Goal: Task Accomplishment & Management: Manage account settings

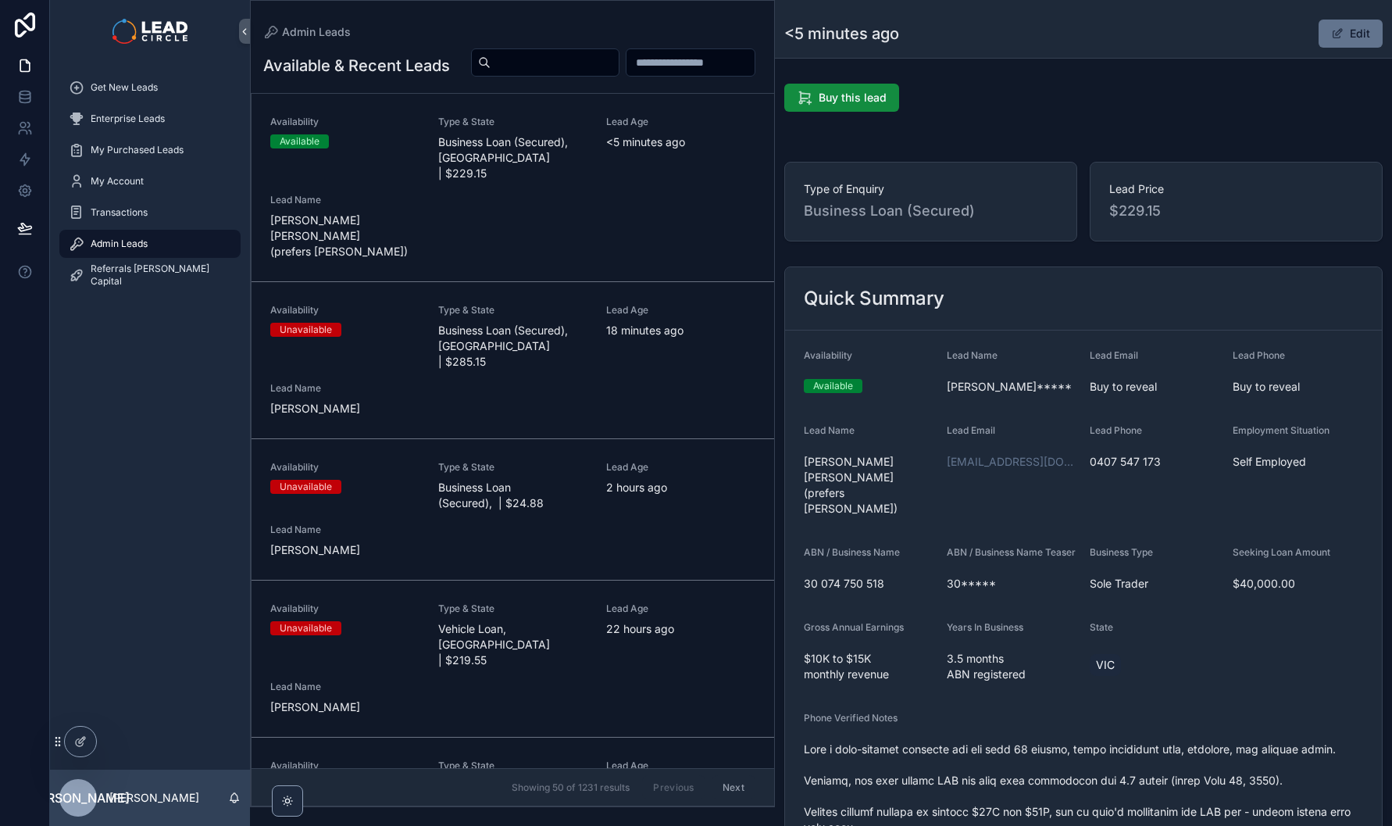
click at [672, 237] on div "Availability Available Type & State Business Loan (Secured), [GEOGRAPHIC_DATA] …" at bounding box center [512, 188] width 485 height 144
click at [650, 323] on div "Lead Age [DEMOGRAPHIC_DATA] minutes ago" at bounding box center [680, 321] width 149 height 34
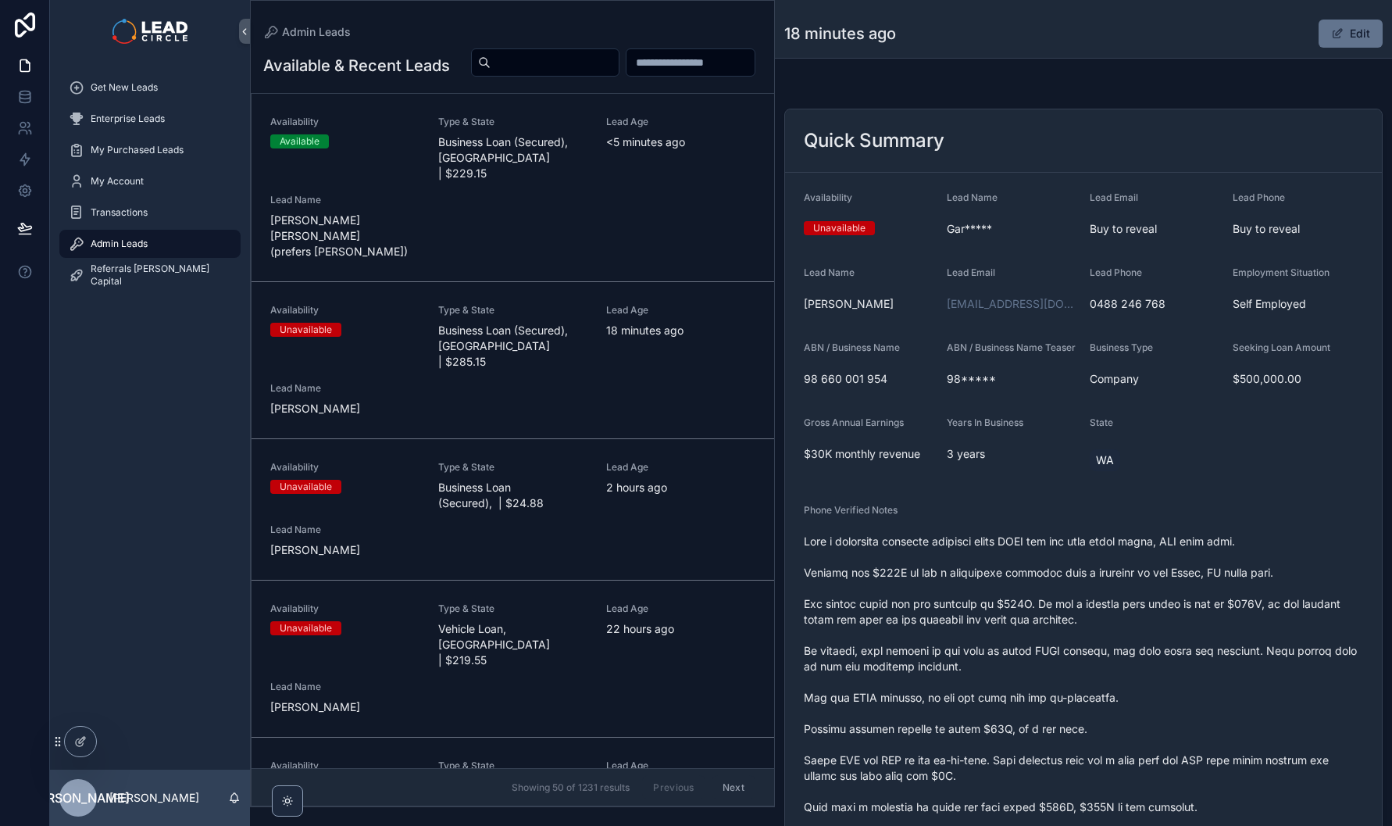
click at [647, 225] on div "Availability Available Type & State Business Loan (Secured), [GEOGRAPHIC_DATA] …" at bounding box center [512, 188] width 485 height 144
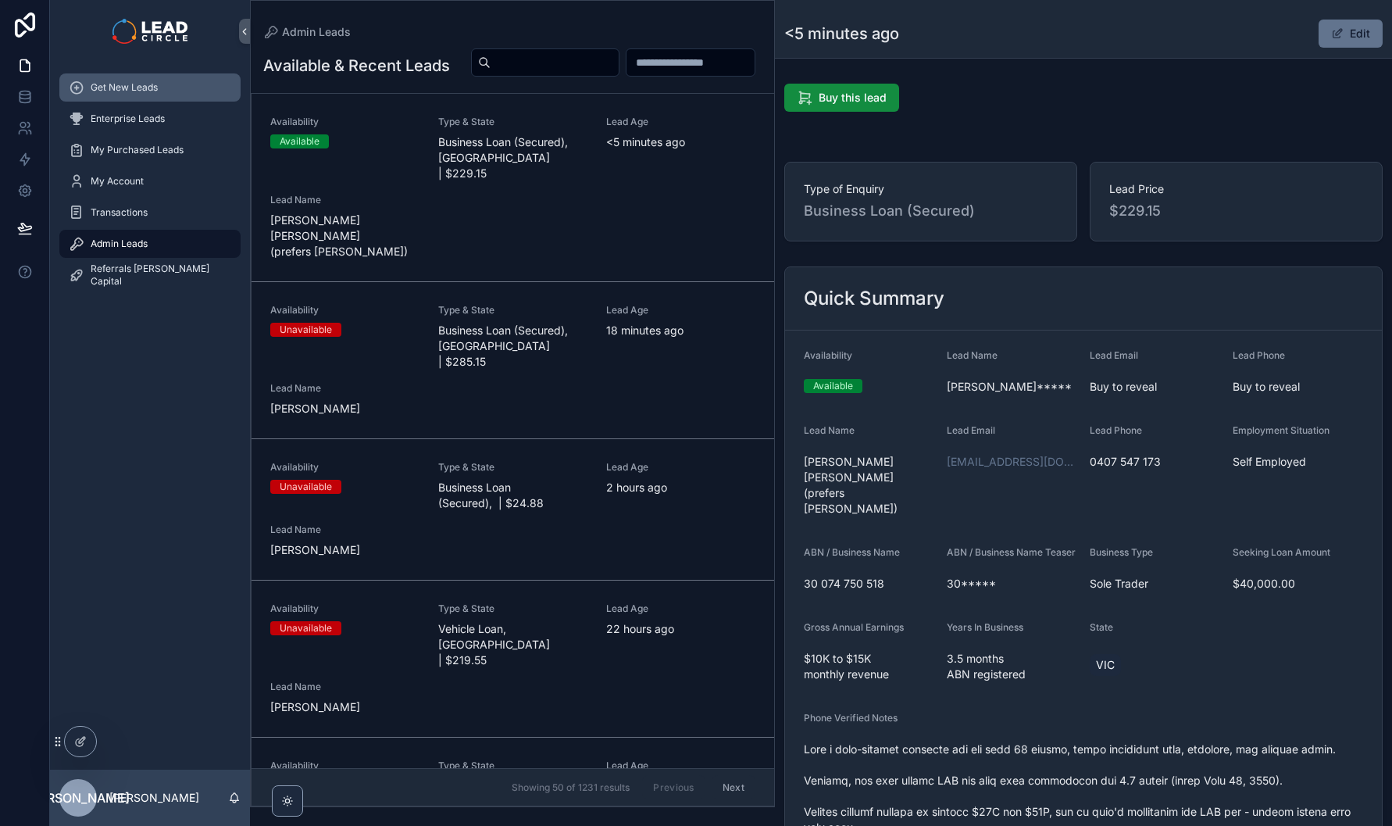
click at [93, 88] on span "Get New Leads" at bounding box center [124, 87] width 67 height 12
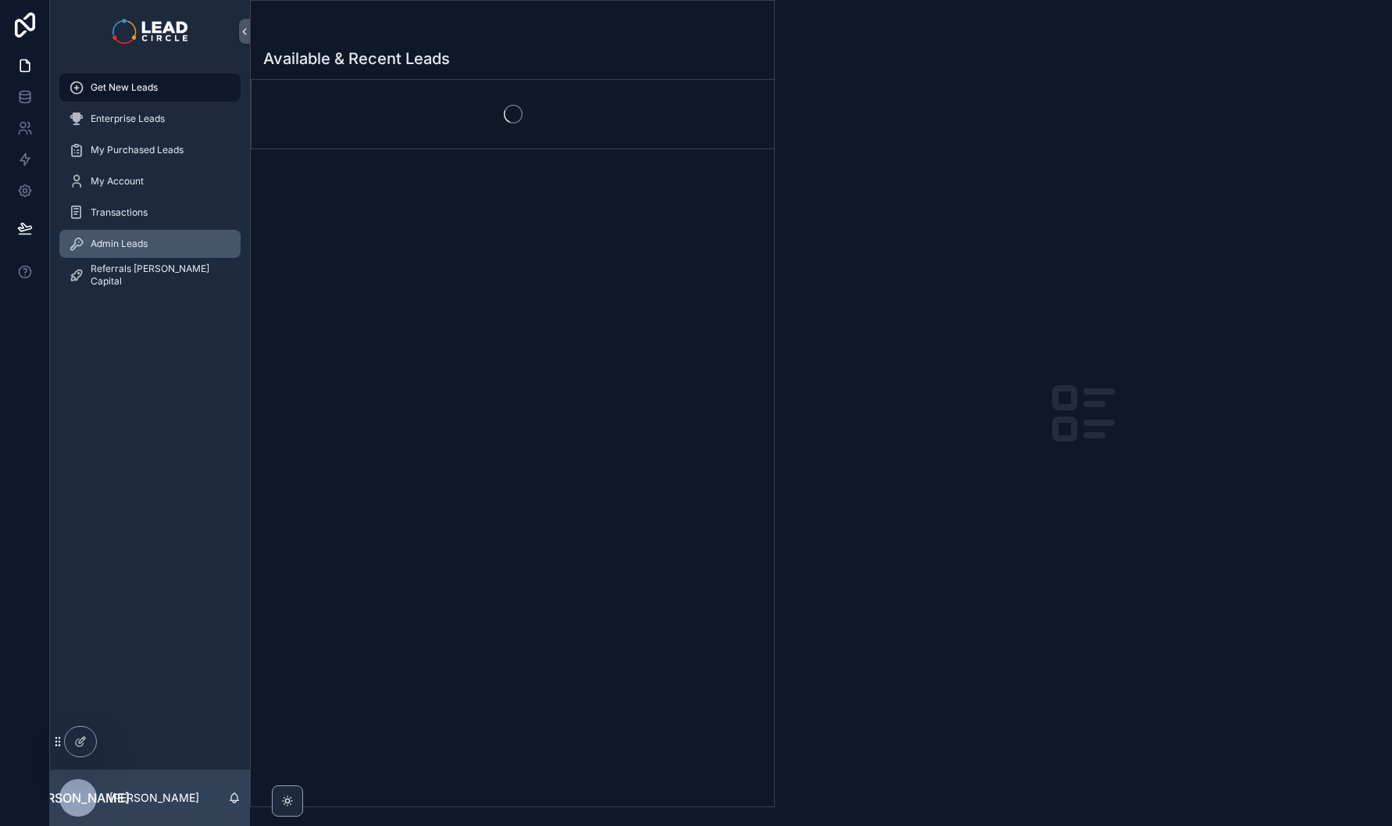
click at [142, 246] on span "Admin Leads" at bounding box center [119, 243] width 57 height 12
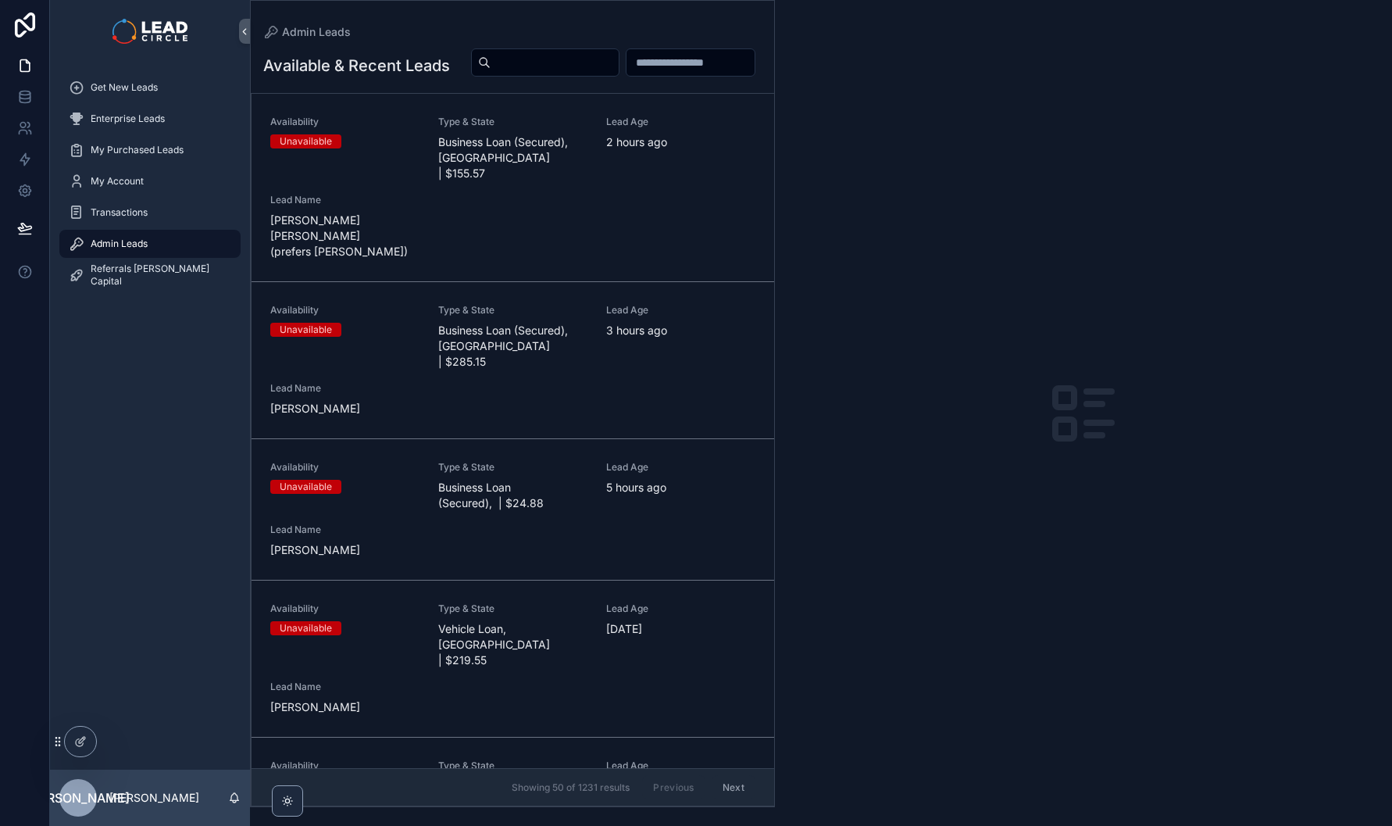
click at [662, 239] on div "Availability Unavailable Type & State Business Loan (Secured), [GEOGRAPHIC_DATA…" at bounding box center [512, 188] width 485 height 144
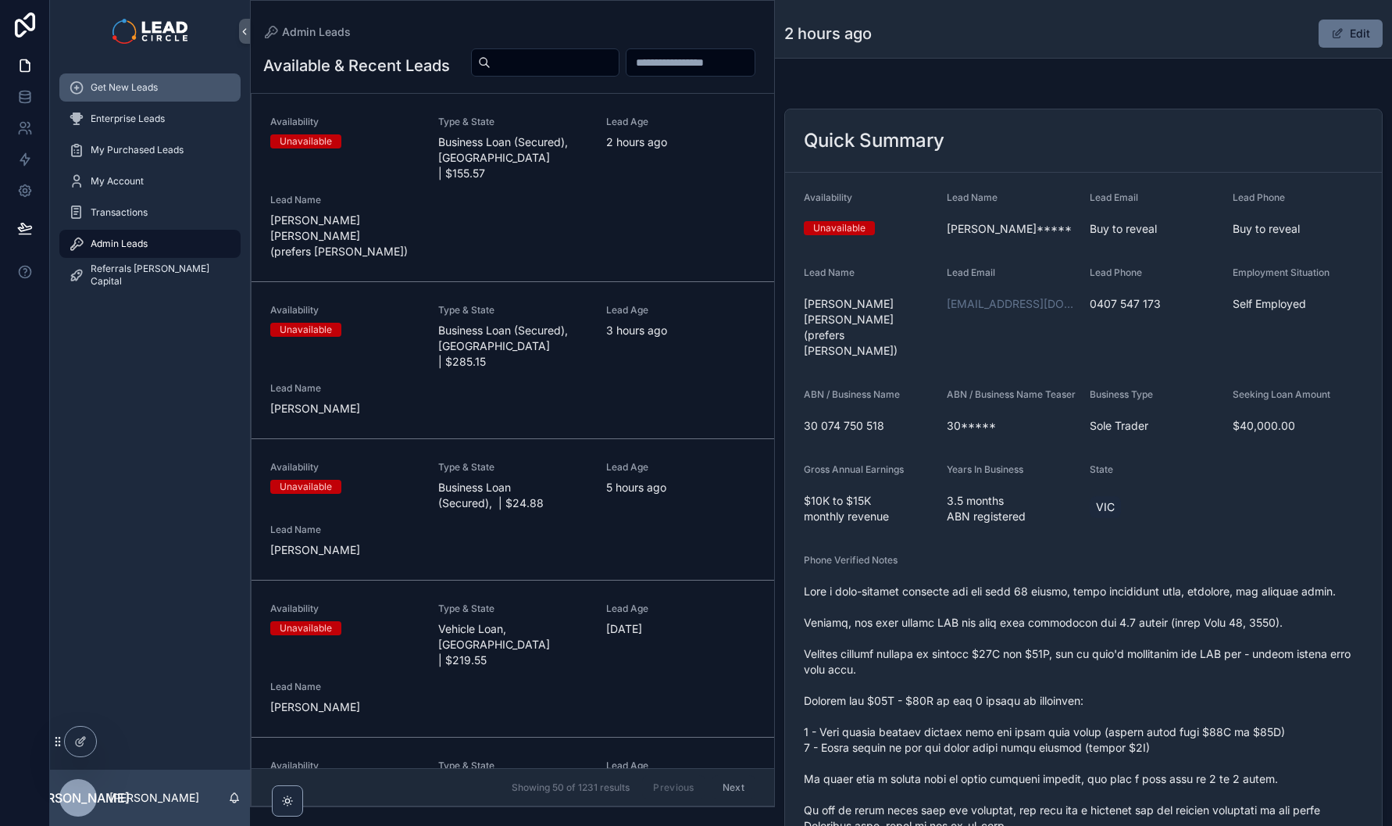
click at [166, 96] on div "Get New Leads" at bounding box center [150, 87] width 162 height 25
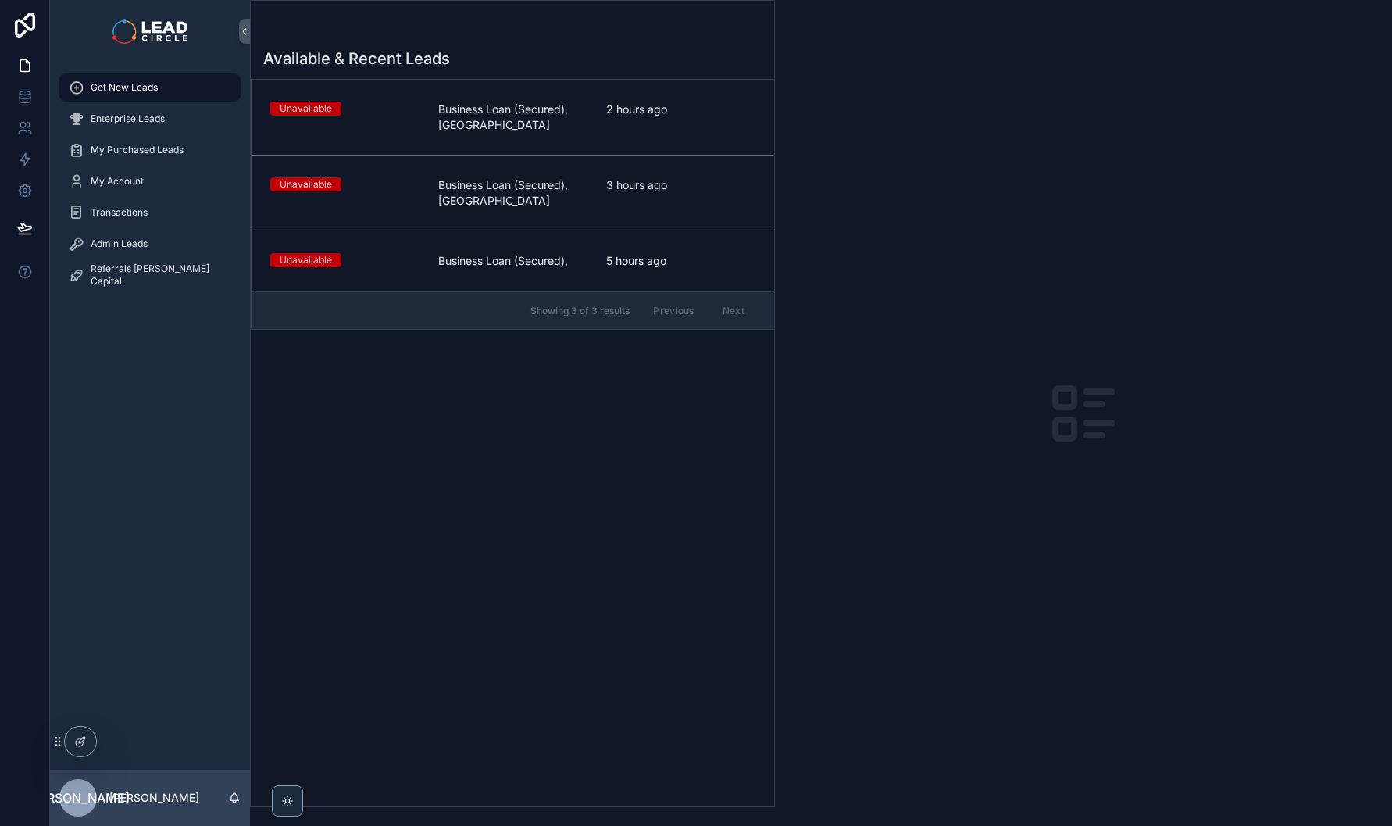
click at [567, 266] on span "Business Loan (Secured)," at bounding box center [512, 261] width 149 height 16
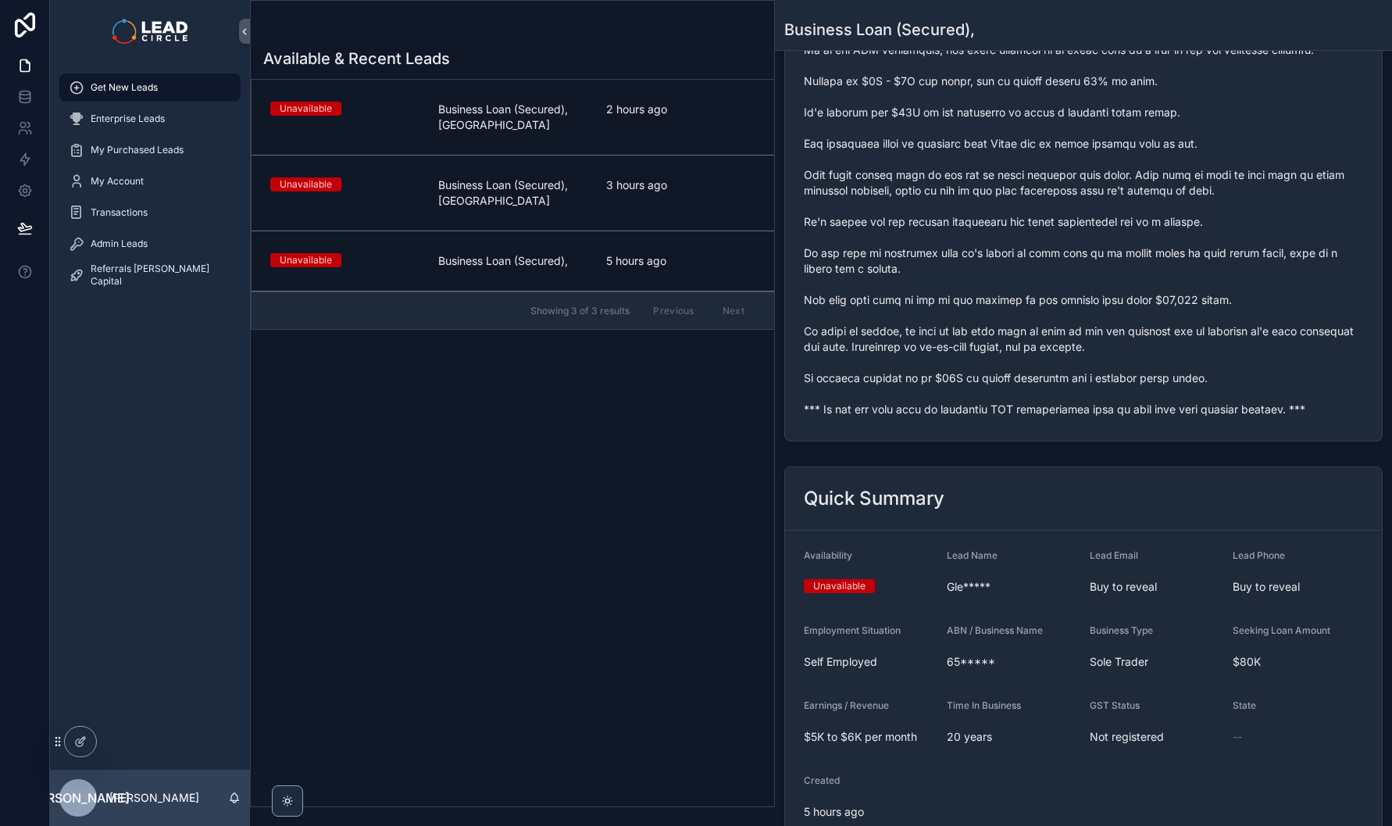
scroll to position [352, 0]
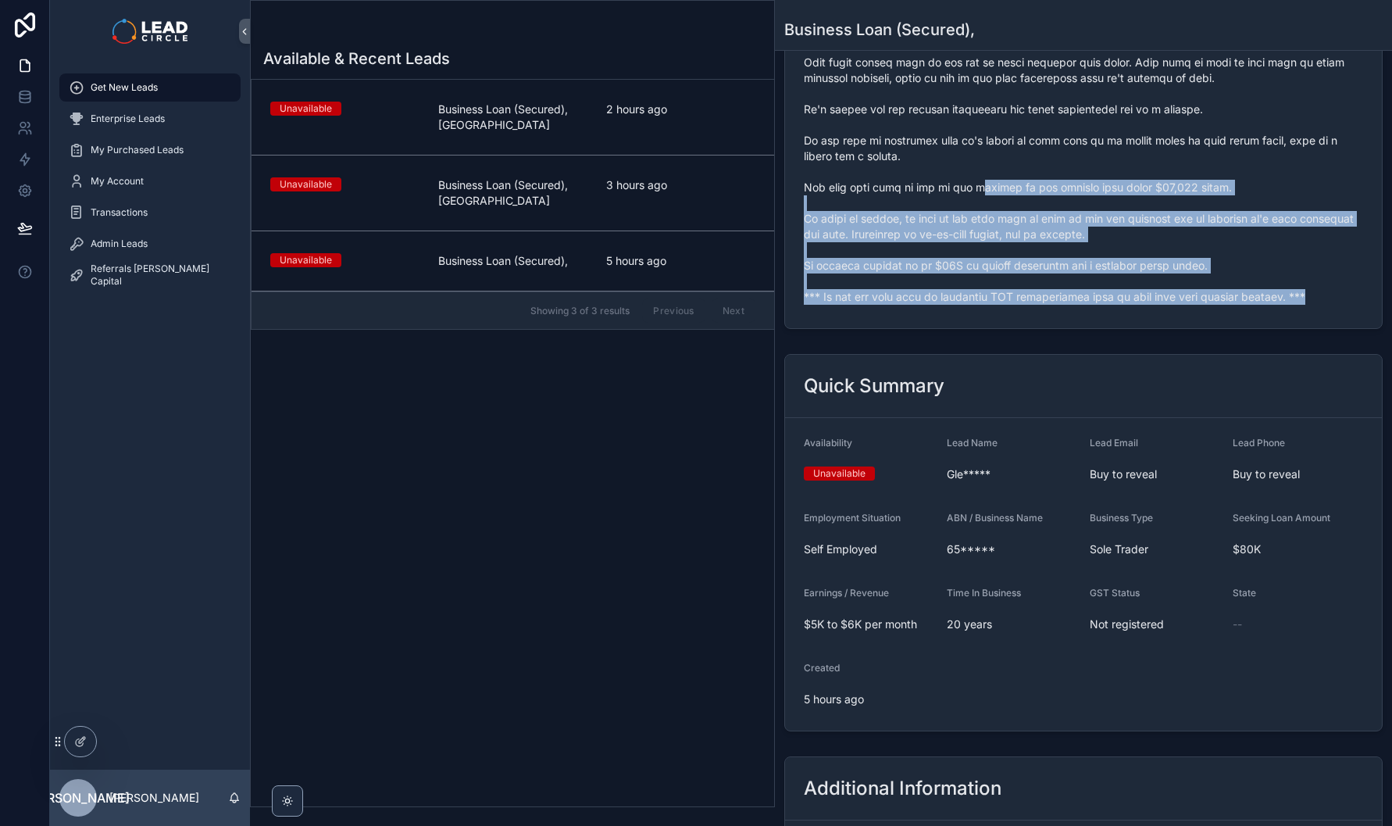
drag, startPoint x: 985, startPoint y: 282, endPoint x: 972, endPoint y: 194, distance: 89.1
click at [972, 194] on form "scrollable content" at bounding box center [1083, 101] width 597 height 453
click at [972, 194] on span "scrollable content" at bounding box center [1083, 101] width 559 height 406
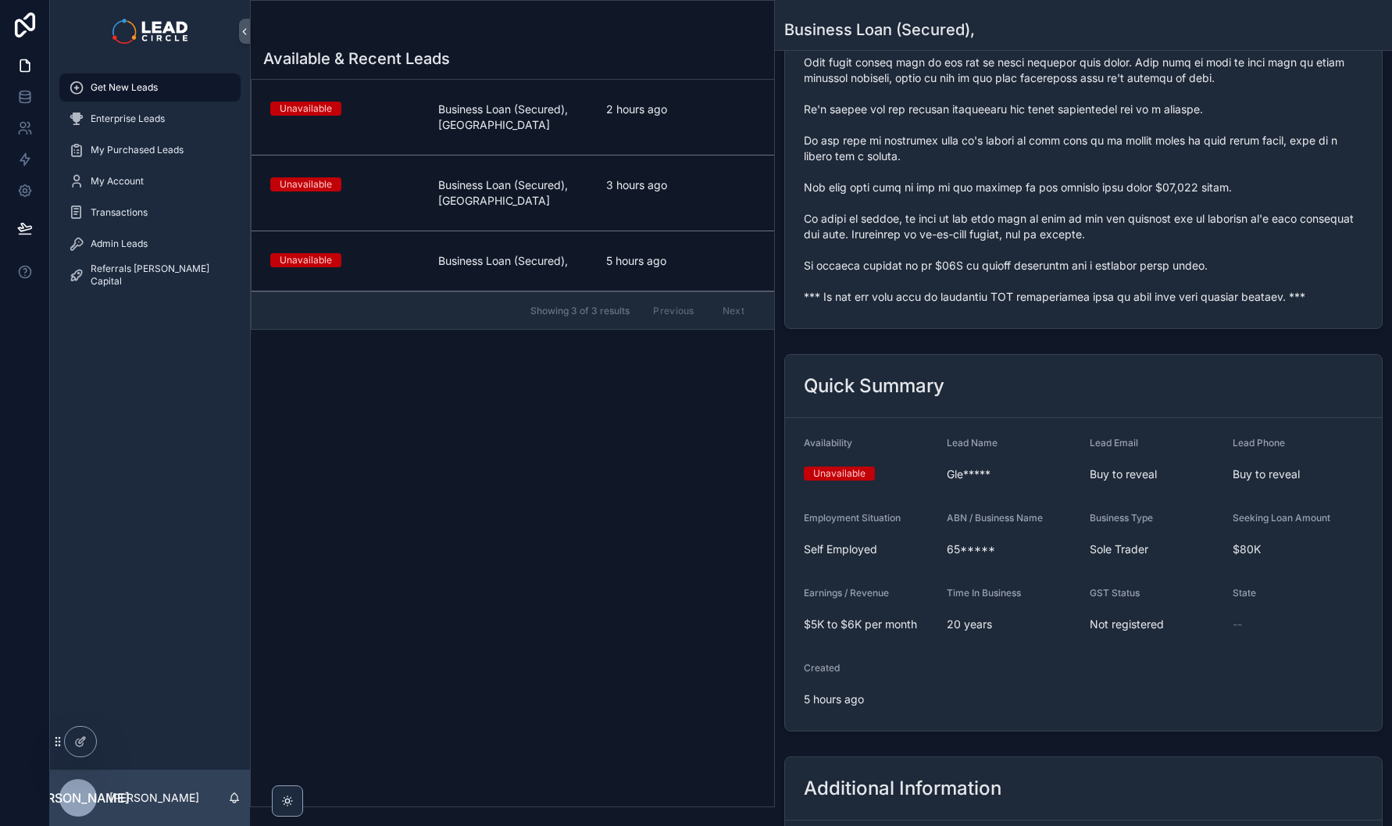
scroll to position [0, 0]
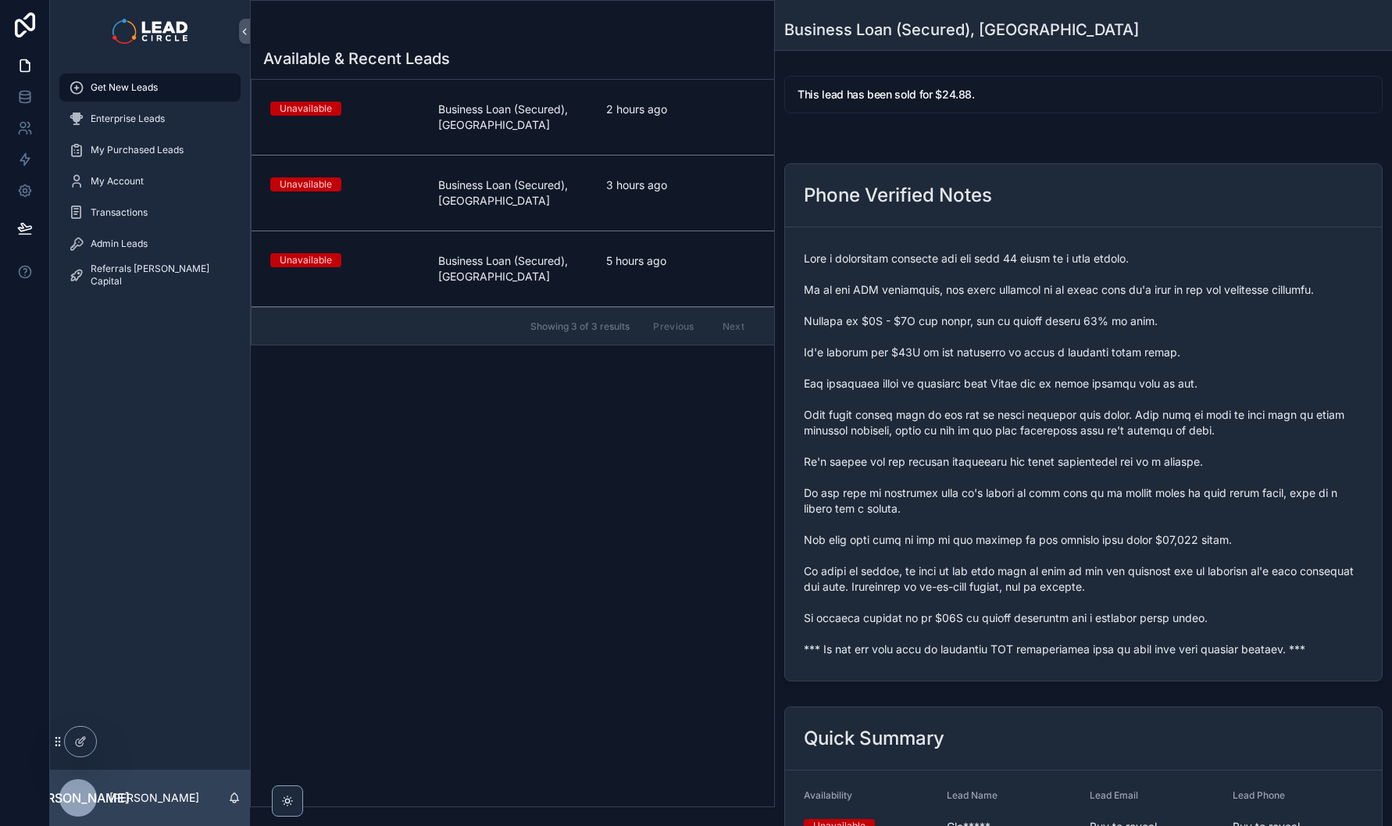
click at [702, 279] on div "5 hours ago" at bounding box center [680, 268] width 149 height 31
click at [688, 216] on link "Unavailable Business Loan (Secured), [GEOGRAPHIC_DATA] 3 hours ago" at bounding box center [512, 193] width 523 height 76
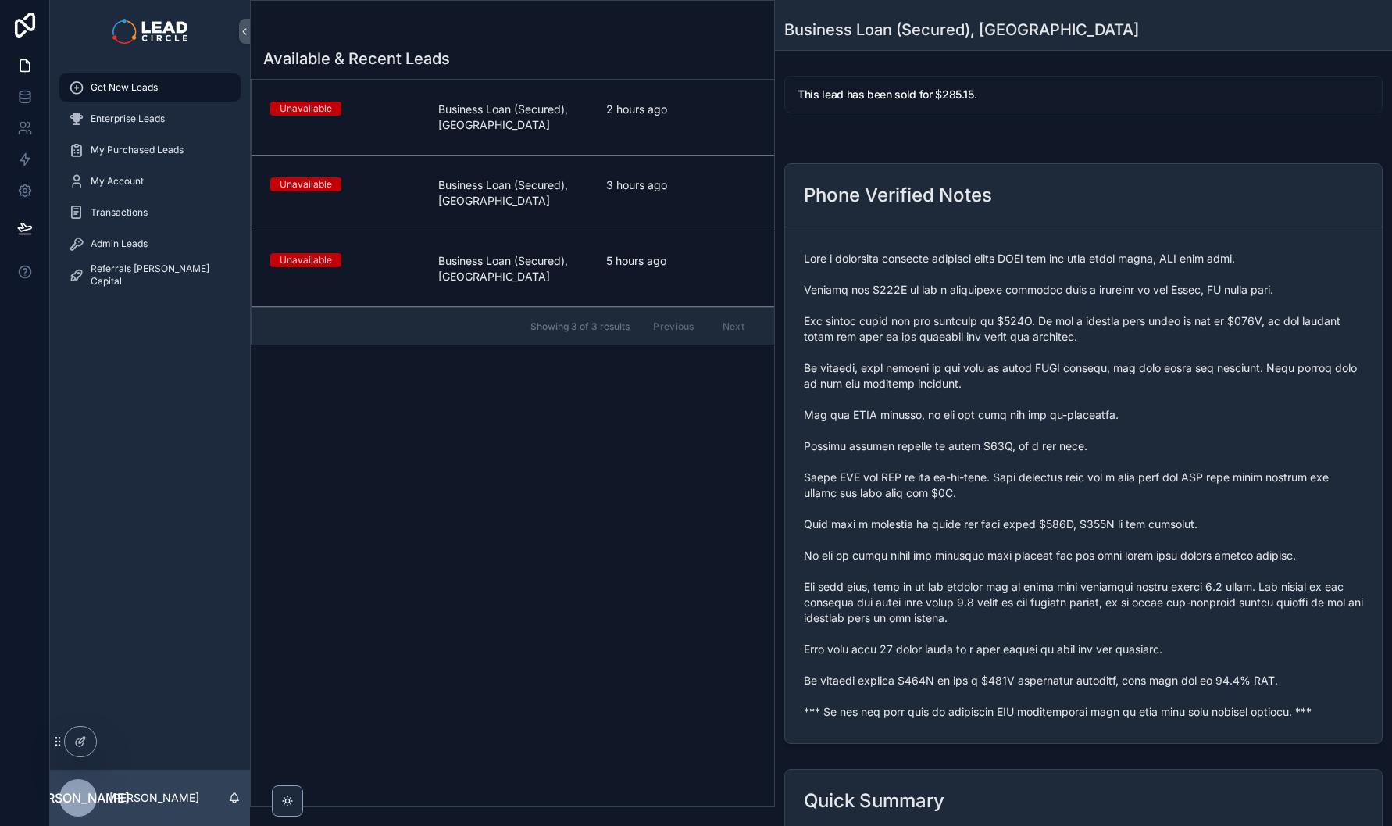
click at [661, 135] on link "Unavailable Business Loan (Secured), [GEOGRAPHIC_DATA] 2 hours ago" at bounding box center [512, 118] width 523 height 76
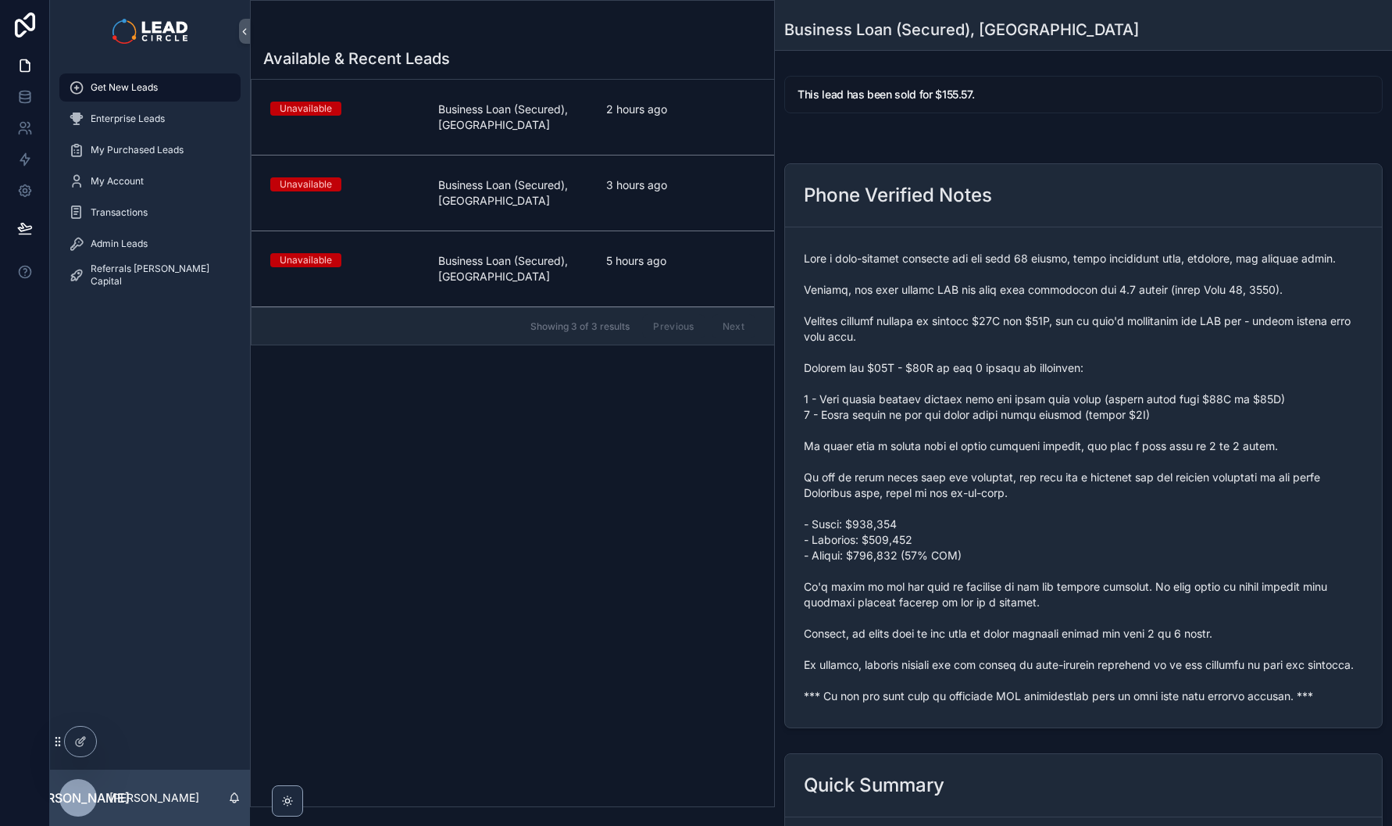
click at [667, 174] on link "Unavailable Business Loan (Secured), [GEOGRAPHIC_DATA] 3 hours ago" at bounding box center [512, 193] width 523 height 76
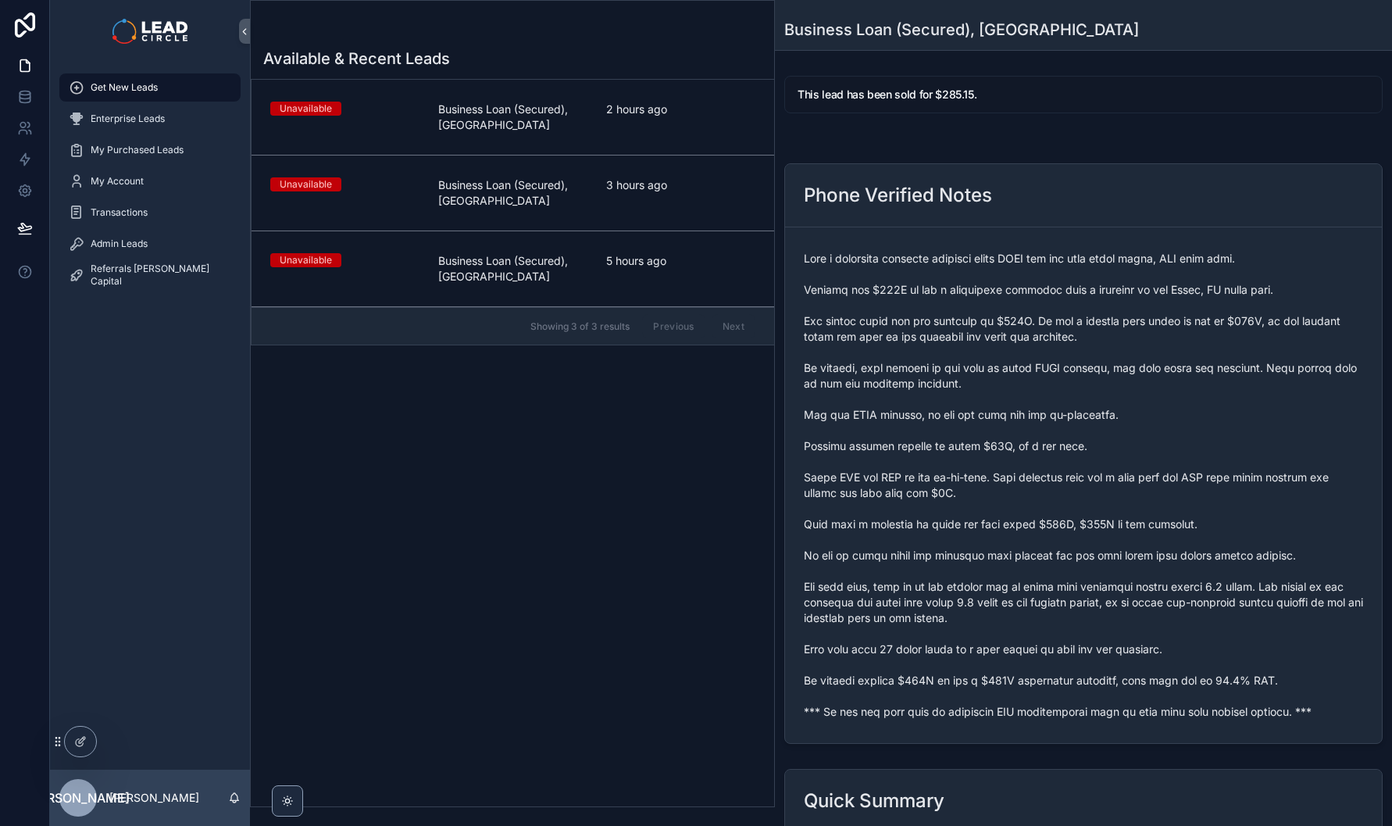
click at [677, 264] on span "5 hours ago" at bounding box center [680, 261] width 149 height 16
